Goal: Obtain resource: Obtain resource

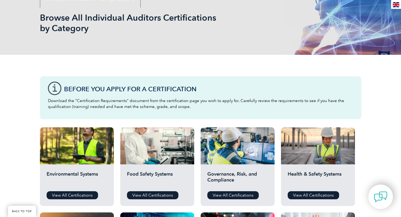
scroll to position [91, 0]
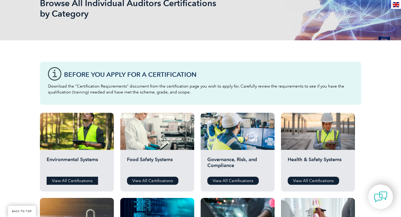
click at [84, 180] on link "View All Certifications" at bounding box center [72, 180] width 51 height 8
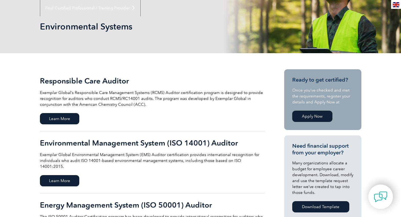
scroll to position [87, 0]
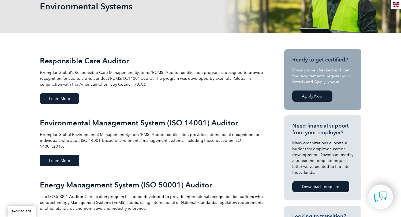
click at [53, 155] on span "Learn More" at bounding box center [59, 160] width 39 height 11
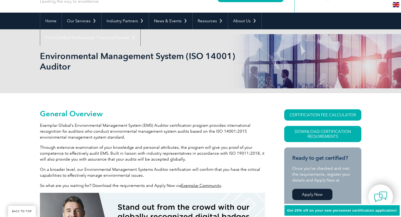
scroll to position [93, 0]
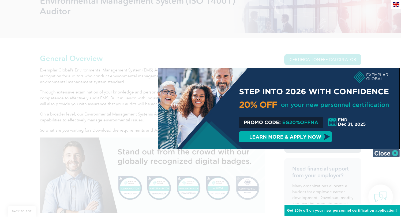
click at [394, 154] on img at bounding box center [386, 153] width 27 height 8
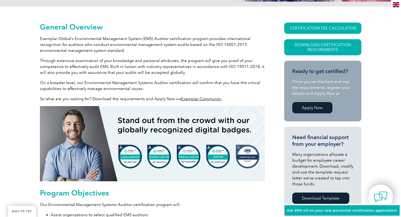
scroll to position [132, 0]
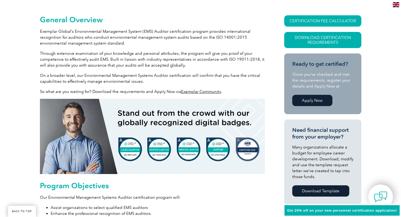
click at [181, 76] on p "On a broader level, our Environmental Management Systems Auditor certification …" at bounding box center [152, 78] width 225 height 12
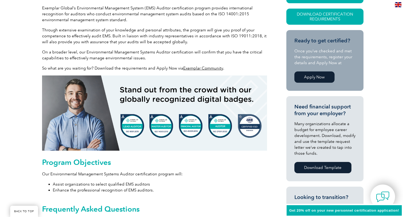
scroll to position [127, 0]
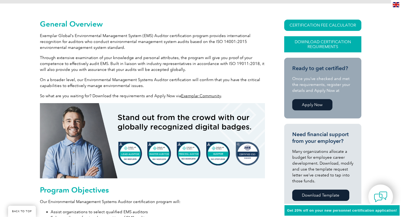
click at [337, 44] on link "Download Certification Requirements" at bounding box center [323, 44] width 77 height 16
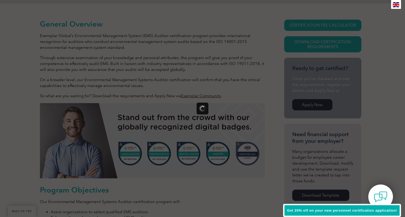
scroll to position [0, 0]
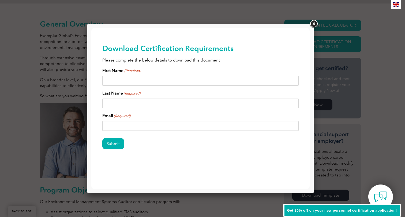
click at [164, 82] on input "First Name (Required)" at bounding box center [200, 81] width 197 height 10
type input "Joshua"
type input "Borland"
drag, startPoint x: 176, startPoint y: 125, endPoint x: 109, endPoint y: 125, distance: 66.8
click at [91, 130] on html "BACK TO TOP Leading the way to excellence ▼" at bounding box center [200, 105] width 219 height 154
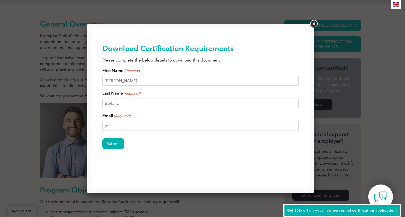
type input "j"
type input "joshua.borland22@gmail.com"
click at [102, 138] on input "Submit" at bounding box center [113, 143] width 22 height 11
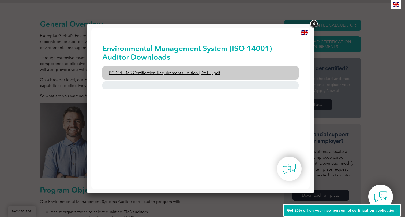
click at [217, 73] on link "PCD04-EMS-Certification-Requirements-Edition-2-April-2022.pdf" at bounding box center [200, 73] width 197 height 14
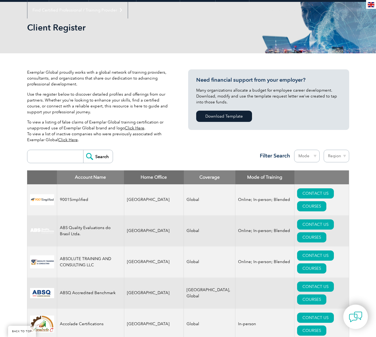
scroll to position [72, 0]
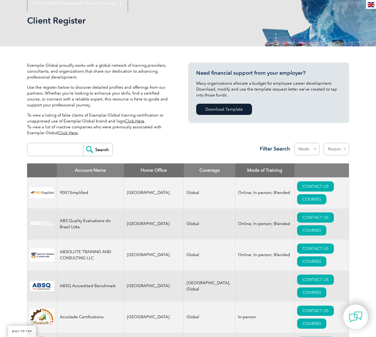
click at [315, 151] on select "Mode Online In-person Blended" at bounding box center [306, 149] width 25 height 13
click at [344, 149] on select "Region Australia Bahrain Bangladesh Brazil Canada Colombia Dominican Republic E…" at bounding box center [335, 149] width 25 height 13
select select "[GEOGRAPHIC_DATA]"
click at [323, 143] on select "Region Australia Bahrain Bangladesh Brazil Canada Colombia Dominican Republic E…" at bounding box center [335, 149] width 25 height 13
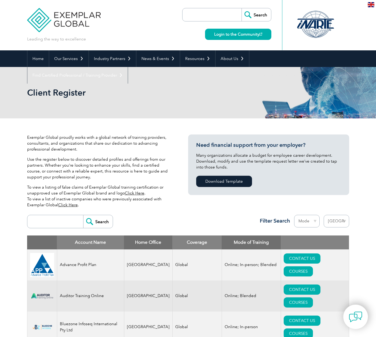
select select "[GEOGRAPHIC_DATA]"
